Goal: Find specific page/section: Find specific page/section

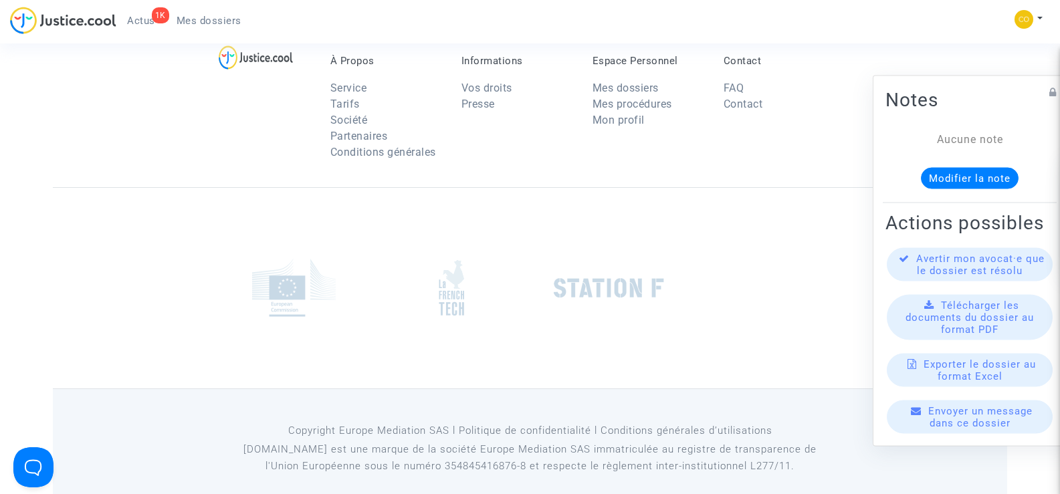
click at [202, 10] on ul "1K Actus Mes dossiers" at bounding box center [184, 19] width 136 height 24
click at [203, 18] on span "Mes dossiers" at bounding box center [209, 21] width 65 height 12
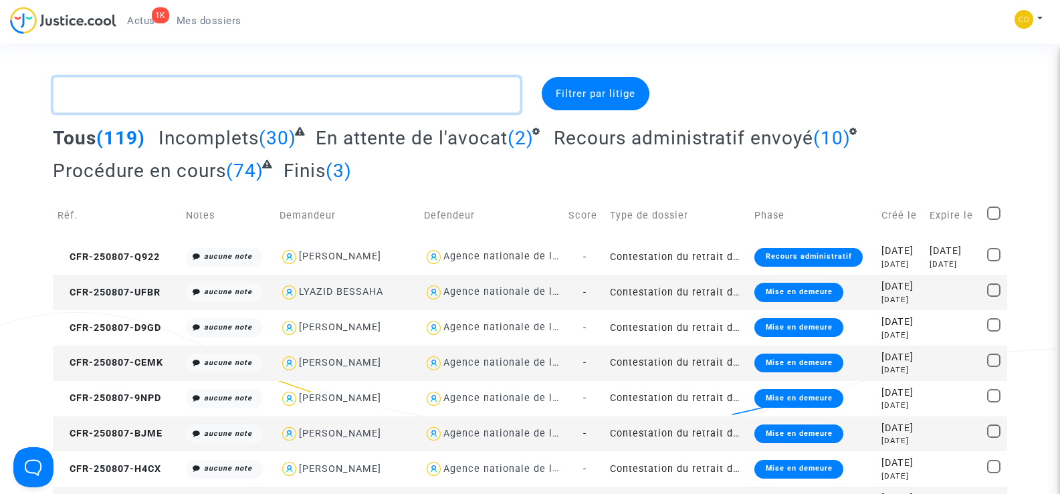
click at [105, 92] on textarea at bounding box center [286, 95] width 467 height 36
paste textarea "NEFOUSSI"
type textarea "NEFOUSSI"
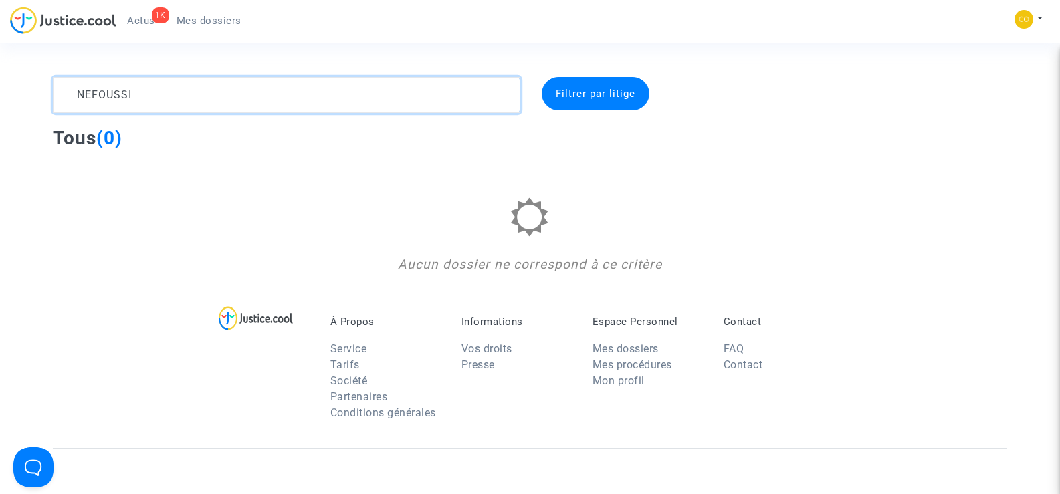
drag, startPoint x: 136, startPoint y: 98, endPoint x: 70, endPoint y: 99, distance: 66.2
click at [70, 99] on textarea at bounding box center [286, 95] width 467 height 36
